Goal: Task Accomplishment & Management: Complete application form

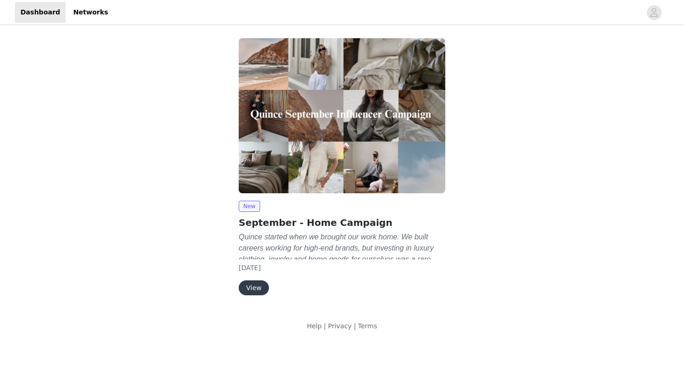
click at [249, 284] on button "View" at bounding box center [254, 287] width 30 height 15
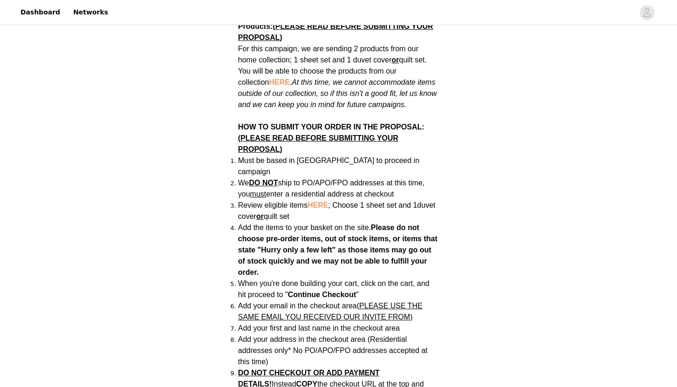
scroll to position [571, 0]
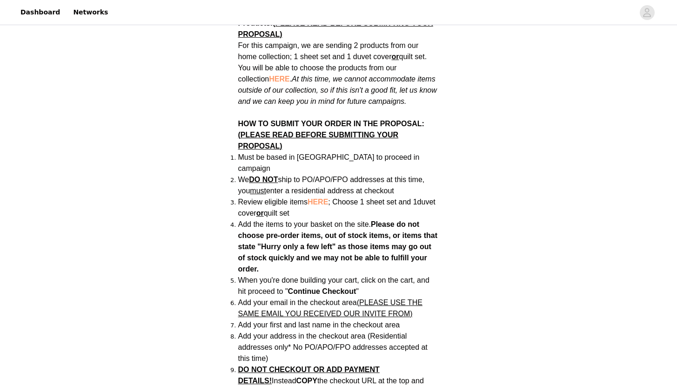
click at [466, 132] on div "Back Quince September - Home Campaign Campaign Overview Quince started when we …" at bounding box center [338, 208] width 677 height 1504
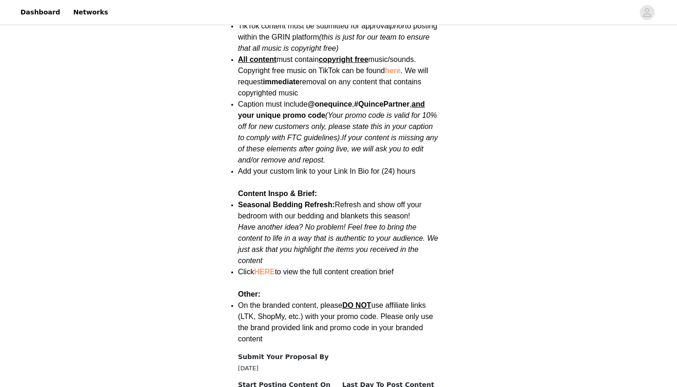
scroll to position [1168, 0]
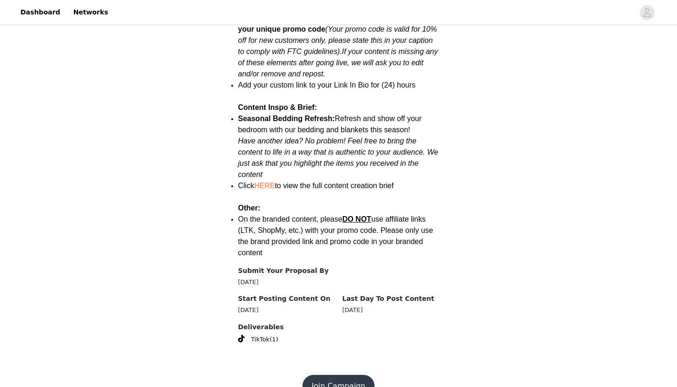
click at [336, 375] on button "Join Campaign" at bounding box center [338, 386] width 72 height 22
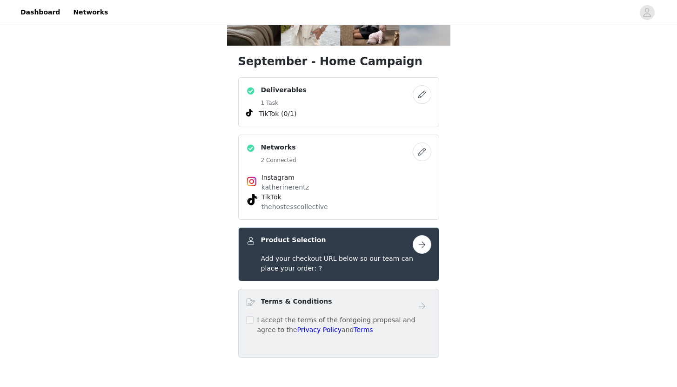
scroll to position [171, 0]
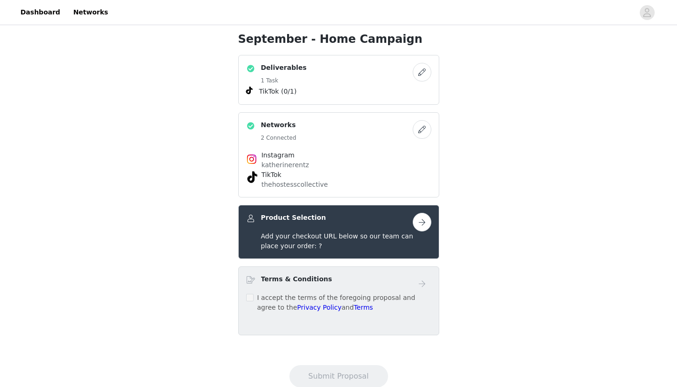
click at [424, 223] on button "button" at bounding box center [422, 222] width 19 height 19
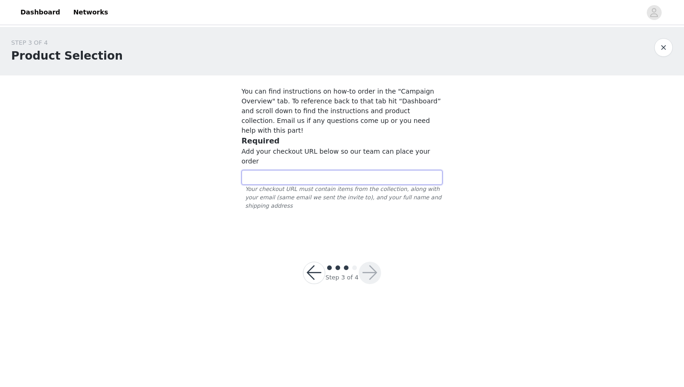
click at [307, 170] on input "text" at bounding box center [342, 177] width 201 height 15
paste input "[URL][DOMAIN_NAME]"
type input "[URL][DOMAIN_NAME]"
click at [369, 262] on button "button" at bounding box center [370, 273] width 22 height 22
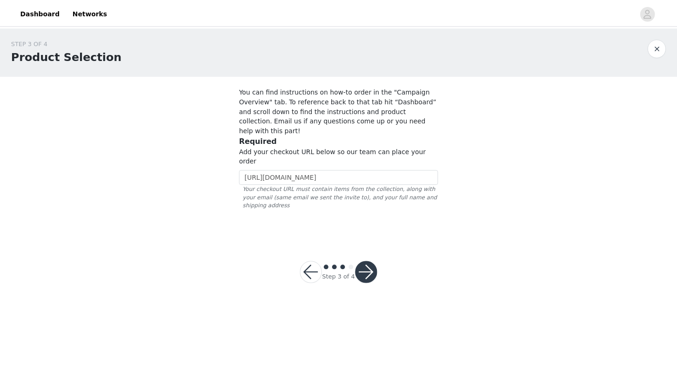
scroll to position [0, 0]
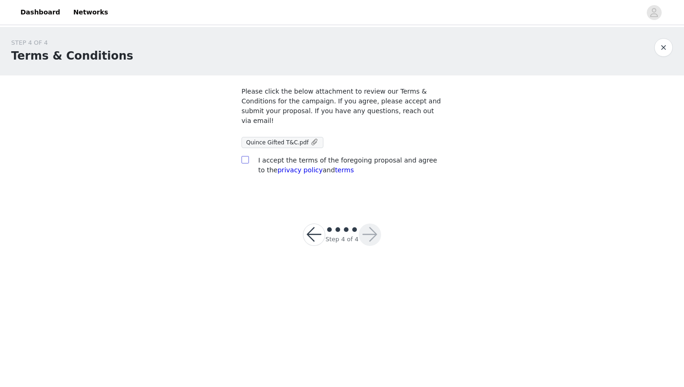
click at [245, 158] on input "checkbox" at bounding box center [245, 159] width 7 height 7
checkbox input "true"
click at [363, 234] on button "button" at bounding box center [370, 234] width 22 height 22
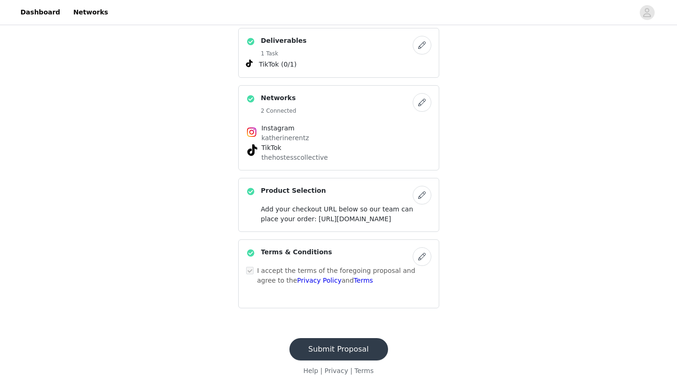
scroll to position [228, 0]
click at [349, 340] on button "Submit Proposal" at bounding box center [338, 349] width 99 height 22
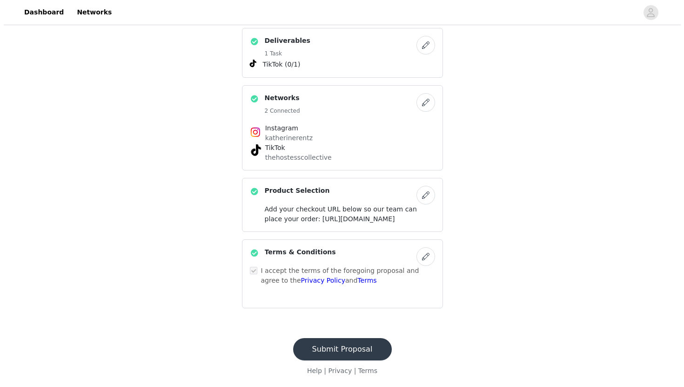
scroll to position [0, 0]
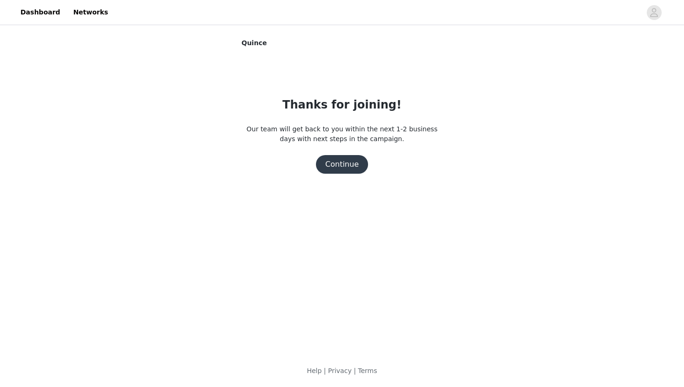
click at [347, 165] on button "Continue" at bounding box center [342, 164] width 52 height 19
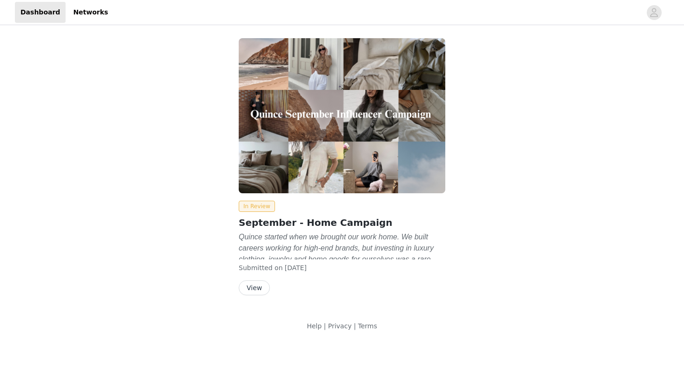
click at [257, 287] on button "View" at bounding box center [254, 287] width 31 height 15
